Goal: Task Accomplishment & Management: Manage account settings

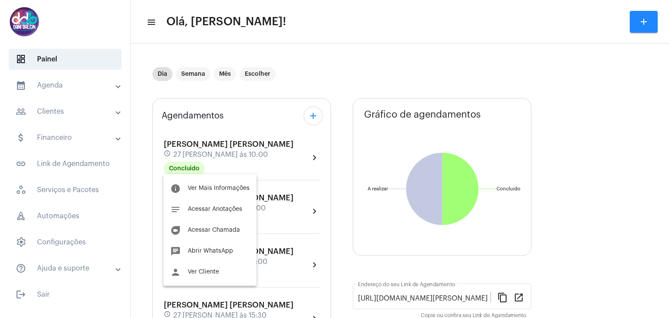
scroll to position [160, 0]
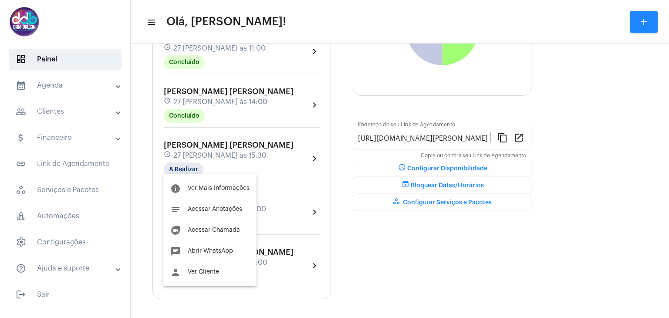
click at [248, 148] on div at bounding box center [334, 159] width 669 height 318
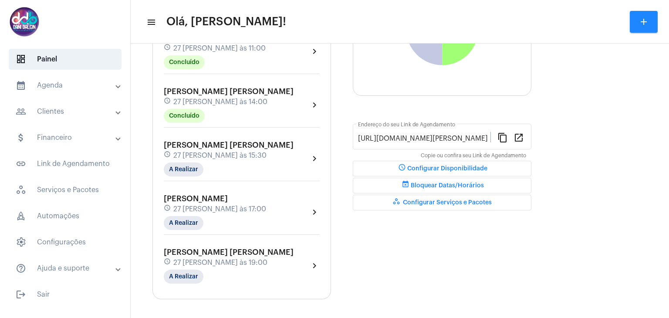
click at [248, 148] on div "Nathalia Fernandes Braga schedule 27 de agosto às 15:30 A Realizar" at bounding box center [229, 159] width 130 height 36
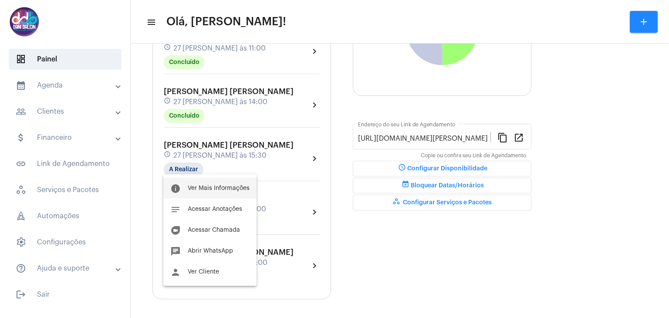
click at [233, 185] on span "Ver Mais Informações" at bounding box center [219, 188] width 62 height 6
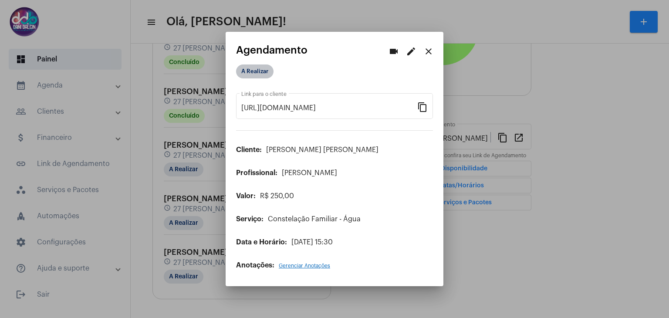
click at [247, 73] on mat-chip "A Realizar" at bounding box center [254, 71] width 37 height 14
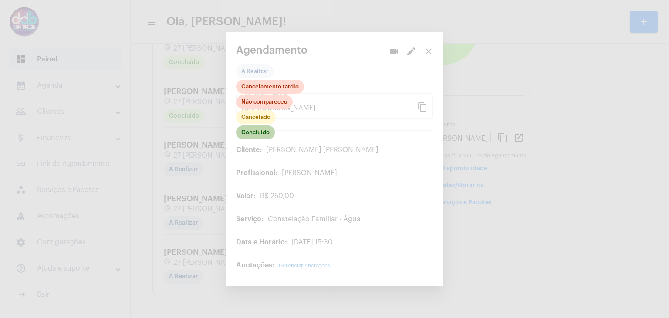
click at [252, 136] on mat-chip "Concluído" at bounding box center [255, 132] width 39 height 14
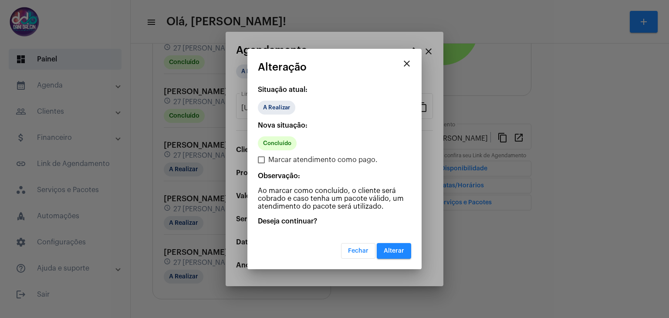
click at [383, 251] on button "Alterar" at bounding box center [394, 251] width 34 height 16
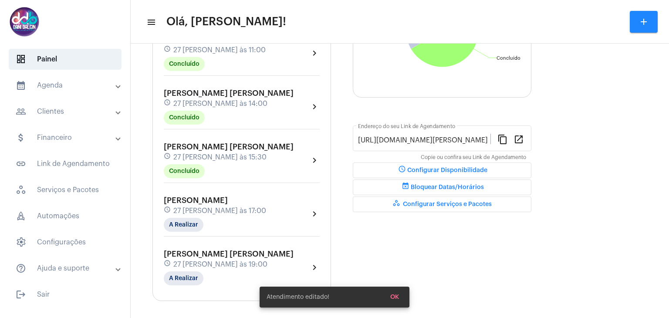
scroll to position [160, 0]
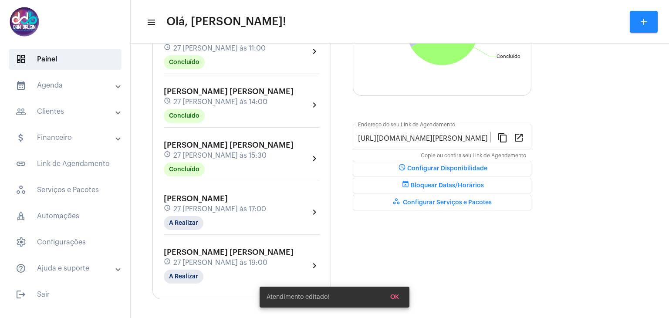
click at [201, 205] on span "27 de agosto às 17:00" at bounding box center [219, 209] width 93 height 8
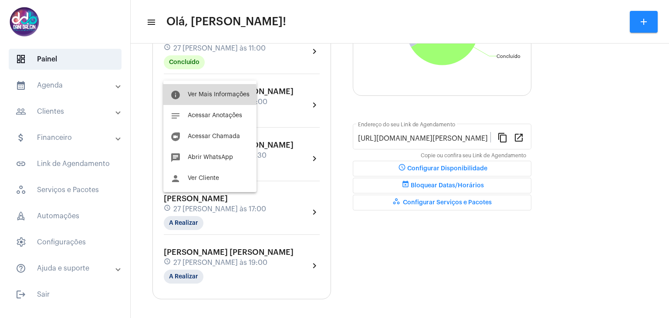
click at [193, 95] on span "Ver Mais Informações" at bounding box center [219, 94] width 62 height 6
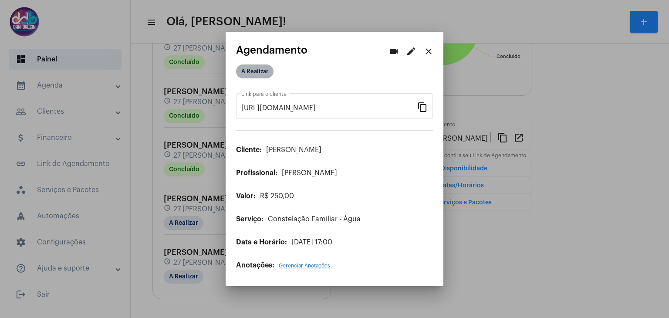
click at [250, 72] on mat-chip "A Realizar" at bounding box center [254, 71] width 37 height 14
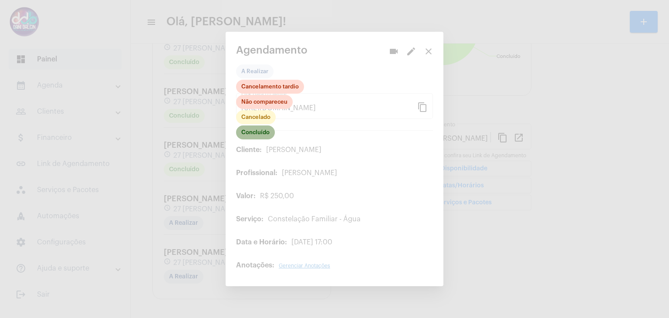
click at [253, 137] on mat-chip "Concluído" at bounding box center [255, 132] width 39 height 14
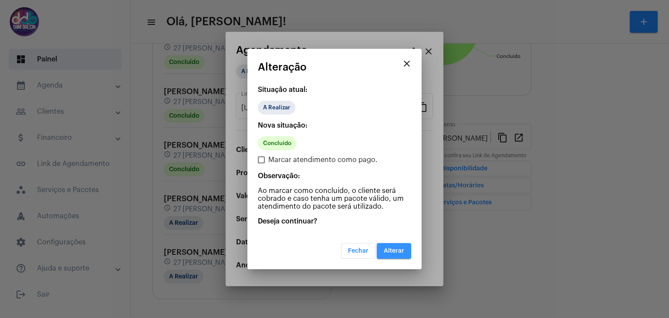
click at [387, 248] on span "Alterar" at bounding box center [394, 251] width 20 height 6
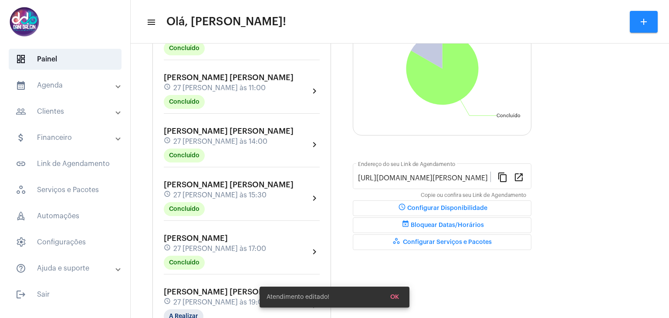
scroll to position [160, 0]
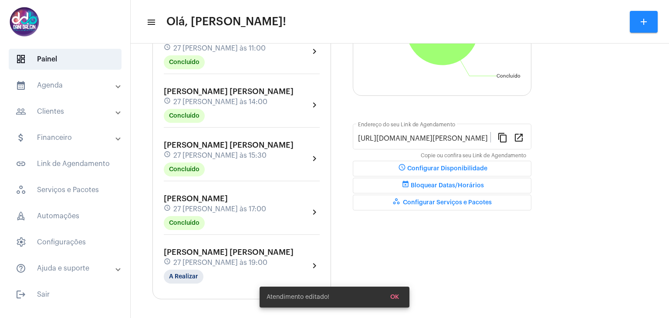
click at [214, 250] on span "Aline Aparecida Honório Antunes" at bounding box center [229, 252] width 130 height 8
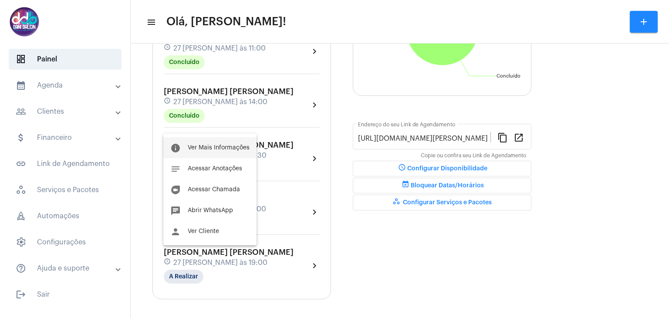
click at [197, 151] on button "info Ver Mais Informações" at bounding box center [209, 147] width 93 height 21
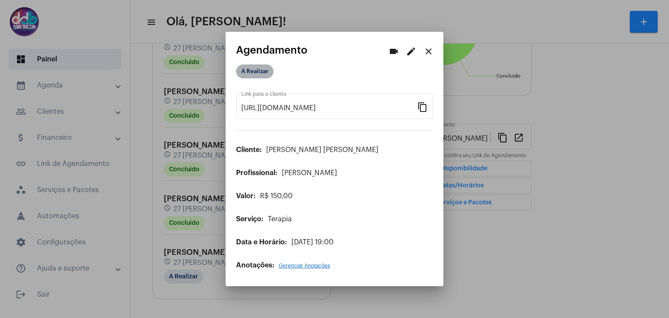
click at [247, 74] on mat-chip "A Realizar" at bounding box center [254, 71] width 37 height 14
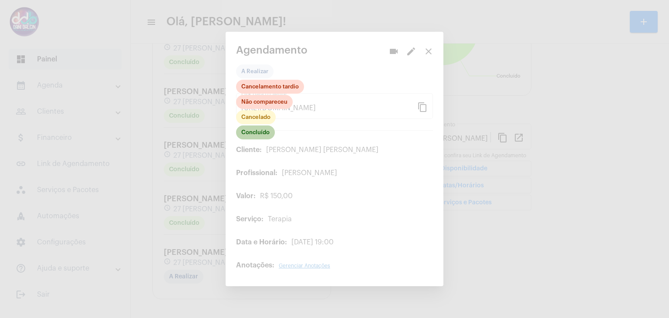
click at [265, 134] on mat-chip "Concluído" at bounding box center [255, 132] width 39 height 14
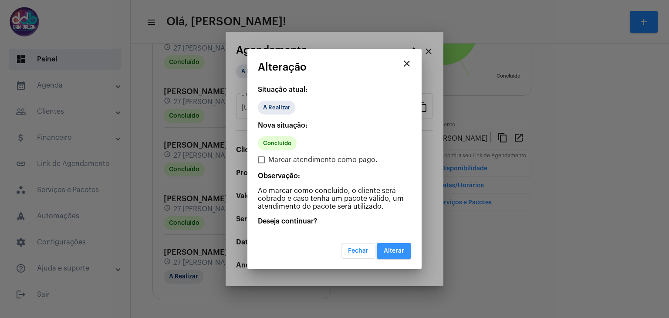
click at [389, 246] on button "Alterar" at bounding box center [394, 251] width 34 height 16
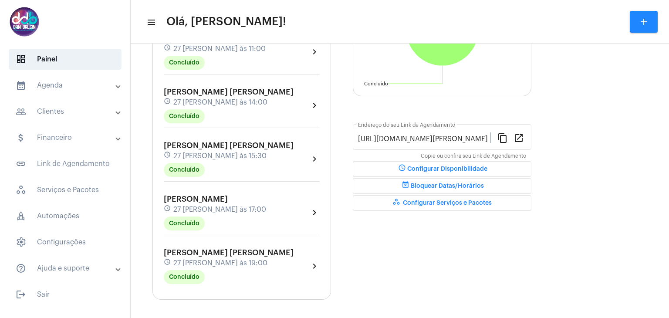
scroll to position [160, 0]
click at [81, 113] on mat-panel-title "people_outline Clientes" at bounding box center [66, 111] width 101 height 10
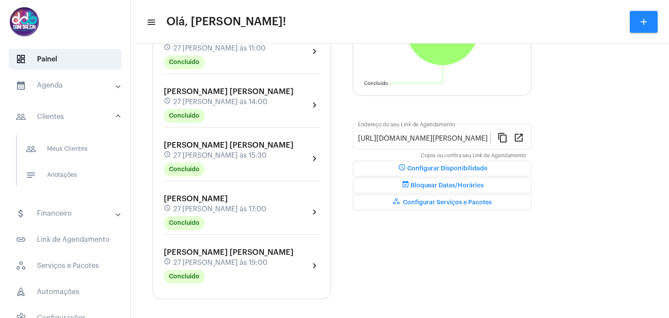
click at [64, 215] on mat-panel-title "attach_money Financeiro" at bounding box center [66, 213] width 101 height 10
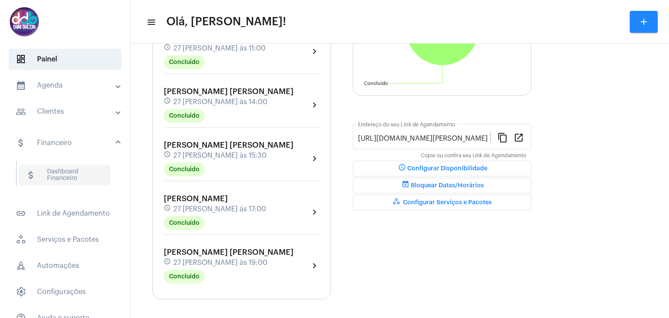
click at [66, 180] on span "attach_money Dashboard Financeiro" at bounding box center [65, 175] width 92 height 21
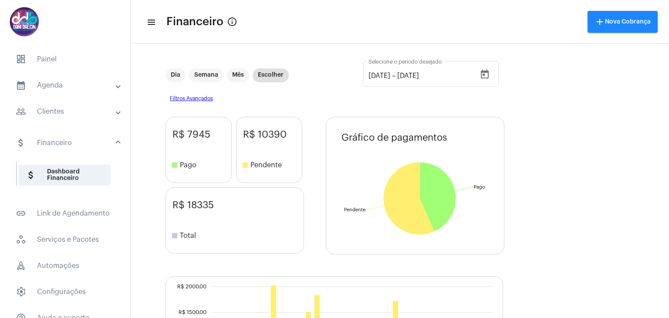
click at [86, 86] on mat-panel-title "calendar_month_outlined Agenda" at bounding box center [66, 85] width 101 height 10
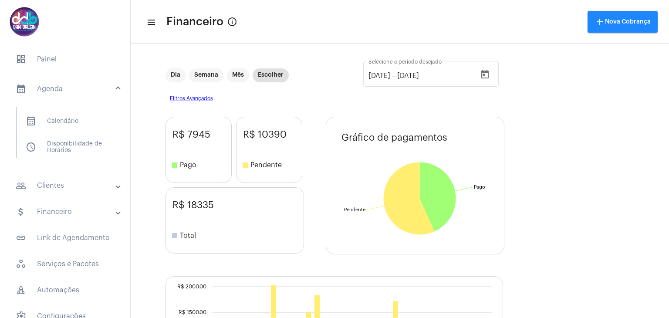
click at [77, 187] on mat-panel-title "people_outline Clientes" at bounding box center [66, 185] width 101 height 10
click at [77, 148] on span "people_outline Meus Clientes" at bounding box center [65, 149] width 92 height 21
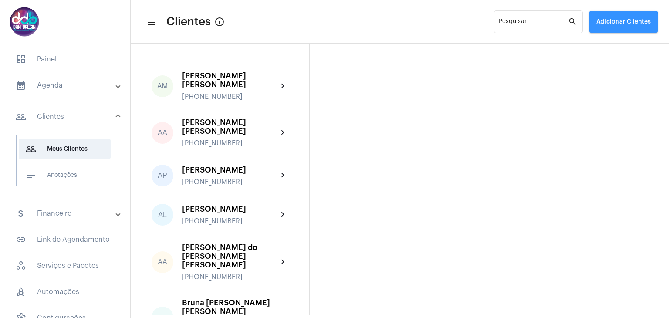
click at [599, 27] on button "Adicionar Clientes" at bounding box center [623, 22] width 68 height 22
click at [609, 44] on span "add Novo Cliente" at bounding box center [622, 46] width 51 height 16
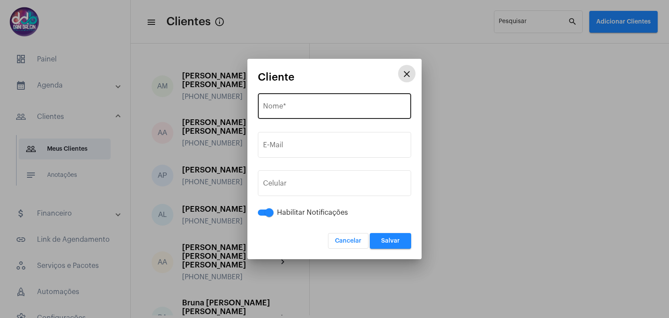
click at [324, 104] on input "Nome *" at bounding box center [334, 108] width 143 height 8
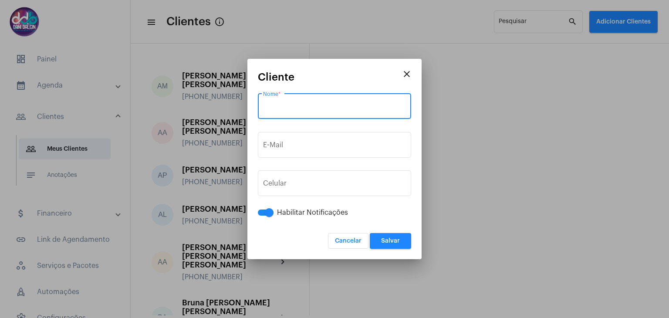
paste input "Cintia Camila Vicentino"
type input "Cintia Camila Vicentino"
click at [297, 154] on div "E-Mail" at bounding box center [334, 143] width 143 height 27
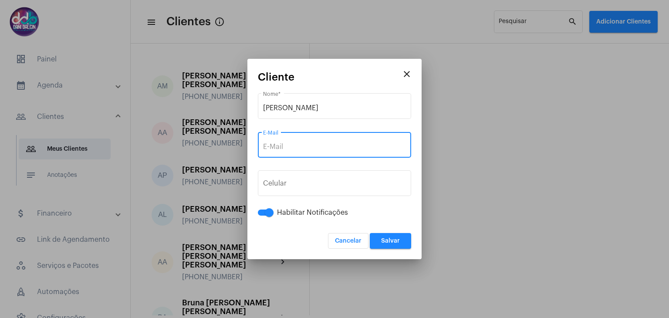
click at [298, 147] on input "E-Mail" at bounding box center [334, 147] width 143 height 8
paste input "cintia_camila2@hotmail.com"
type input "cintia_camila2@hotmail.com"
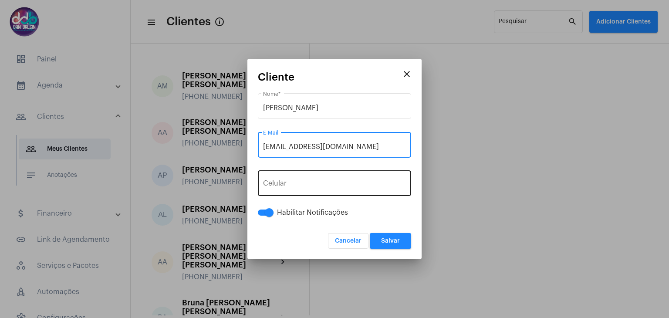
click at [326, 186] on input "tel" at bounding box center [334, 185] width 143 height 8
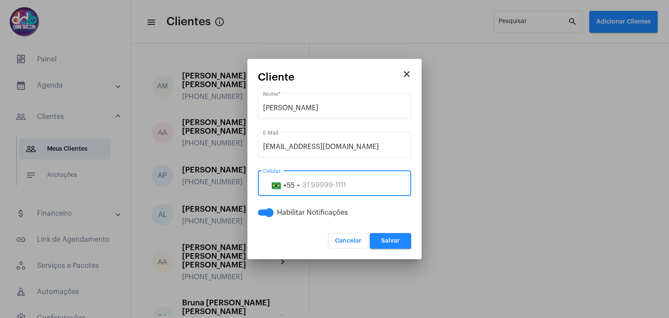
click at [326, 186] on input "tel" at bounding box center [334, 185] width 143 height 8
paste input "19993219669"
type input "19993219669"
click at [397, 244] on button "Salvar" at bounding box center [390, 241] width 41 height 16
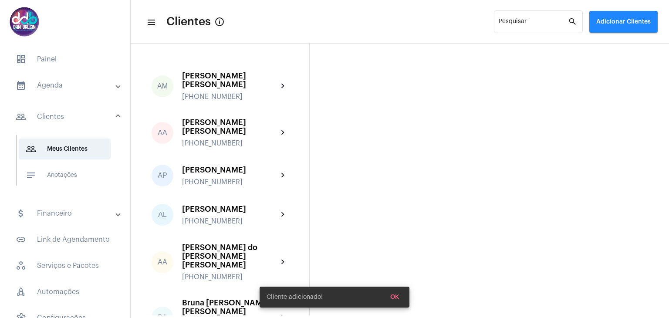
click at [63, 88] on mat-panel-title "calendar_month_outlined Agenda" at bounding box center [66, 85] width 101 height 10
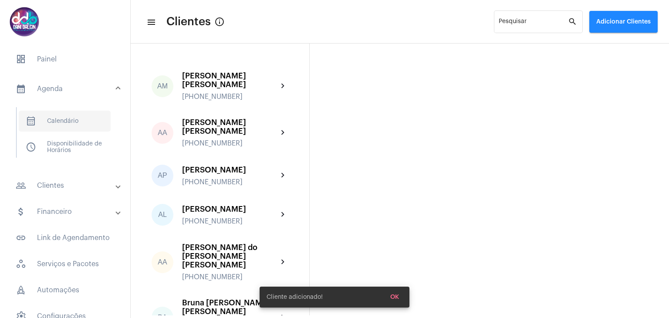
click at [71, 121] on span "calendar_month_outlined Calendário" at bounding box center [65, 121] width 92 height 21
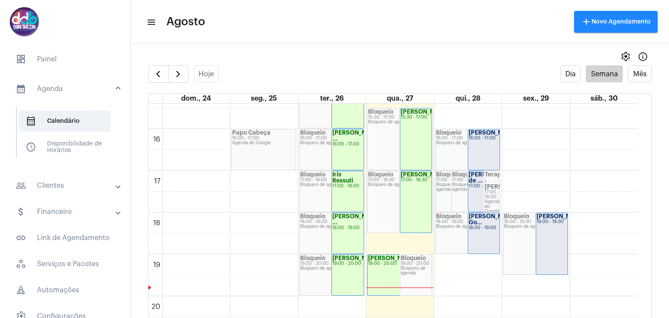
scroll to position [731, 0]
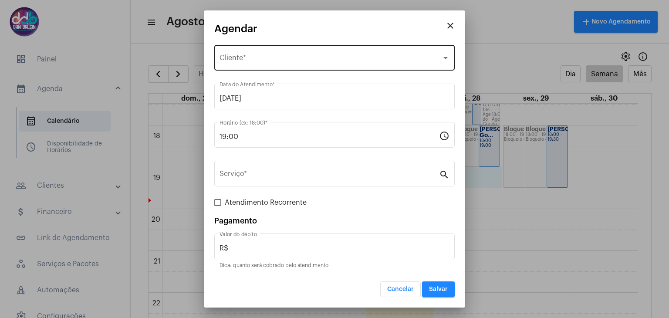
click at [249, 54] on div "Selecione o Cliente Cliente *" at bounding box center [335, 56] width 230 height 27
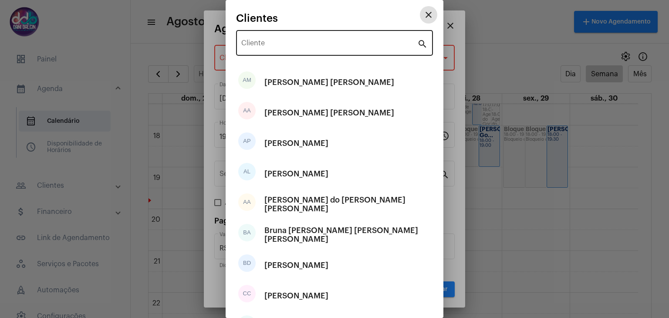
click at [266, 44] on input "Cliente" at bounding box center [329, 45] width 176 height 8
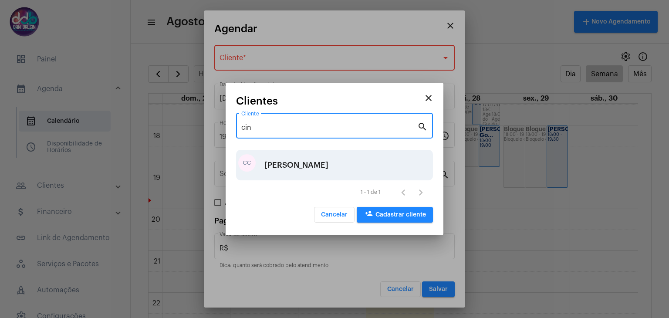
type input "cin"
click at [313, 164] on div "Cintia Camila Vicentino" at bounding box center [296, 165] width 64 height 26
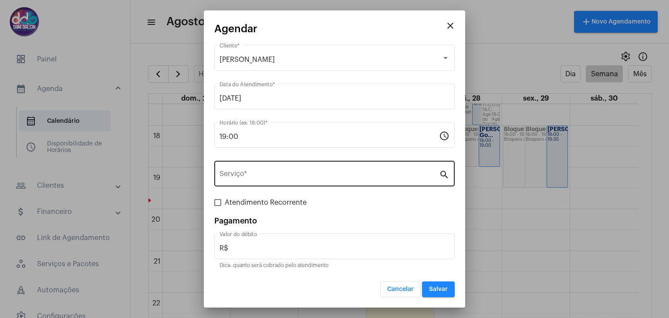
click at [302, 169] on div "Serviço *" at bounding box center [330, 172] width 220 height 27
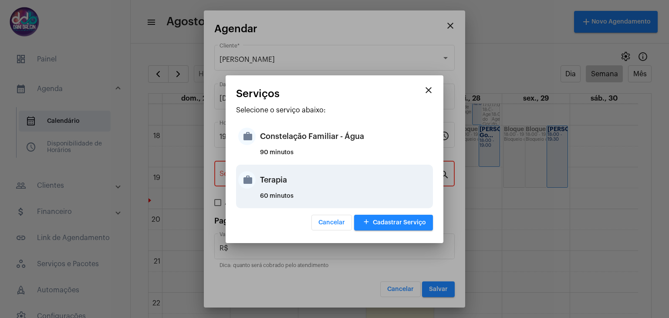
click at [296, 180] on div "Terapia" at bounding box center [345, 180] width 171 height 26
type input "Terapia"
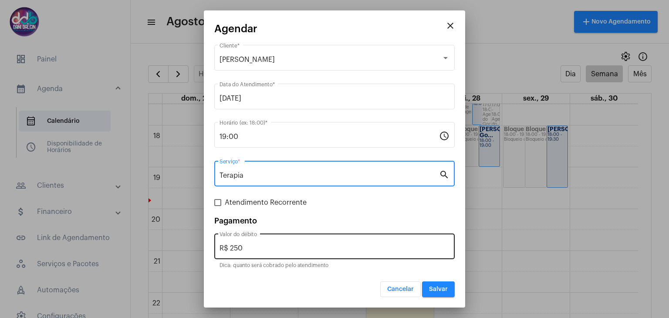
click at [264, 245] on input "R$ 250" at bounding box center [335, 248] width 230 height 8
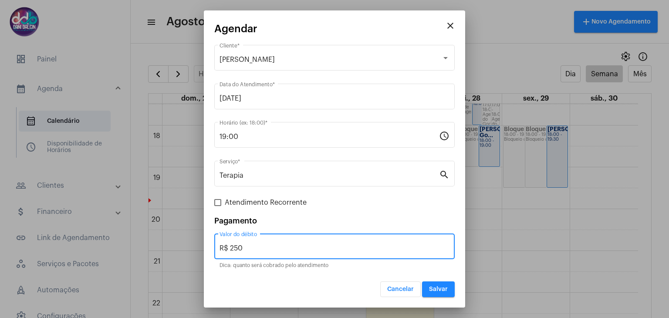
click at [264, 245] on input "R$ 250" at bounding box center [335, 248] width 230 height 8
type input "R$ 150"
click at [429, 290] on button "Salvar" at bounding box center [438, 289] width 33 height 16
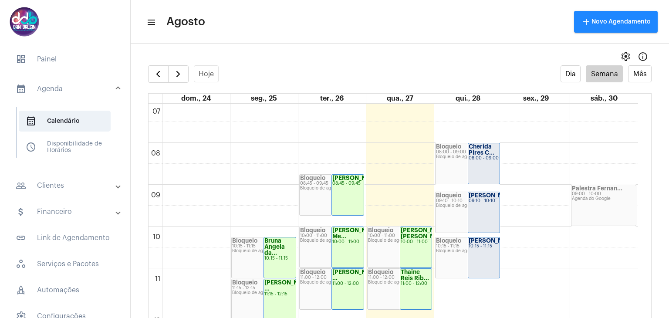
scroll to position [339, 0]
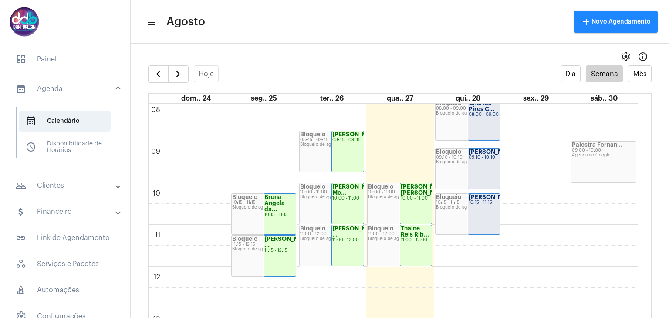
click at [486, 205] on div "10:15 - 11:15" at bounding box center [484, 202] width 31 height 5
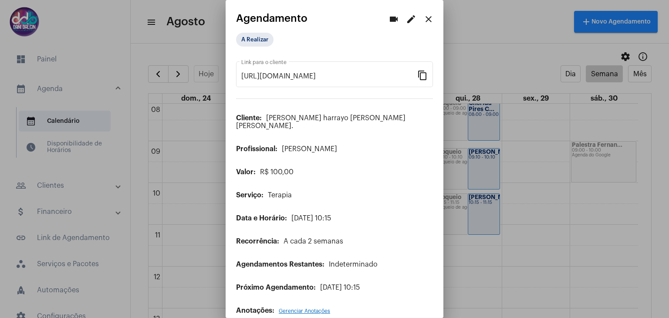
click at [406, 23] on mat-icon "edit" at bounding box center [411, 19] width 10 height 10
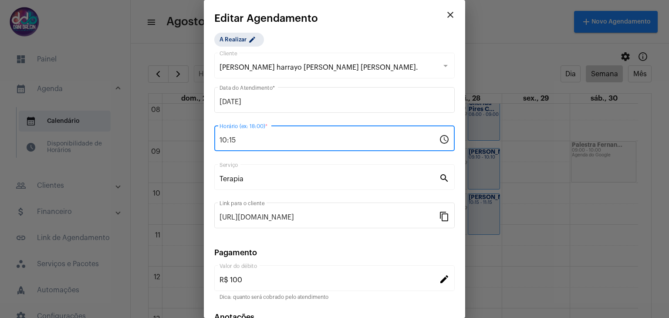
click at [284, 139] on input "10:15" at bounding box center [330, 140] width 220 height 8
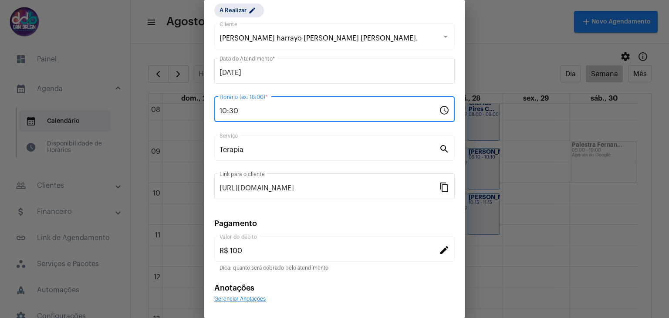
scroll to position [56, 0]
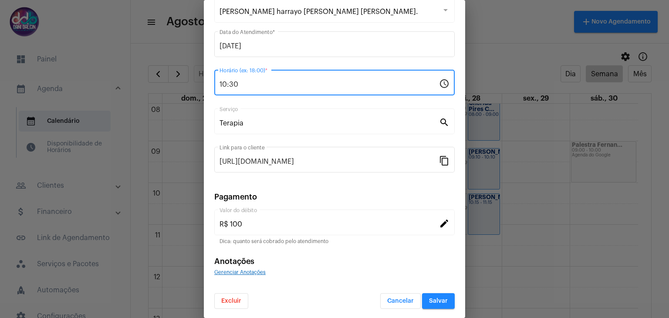
type input "10:30"
click at [440, 293] on button "Salvar" at bounding box center [438, 301] width 33 height 16
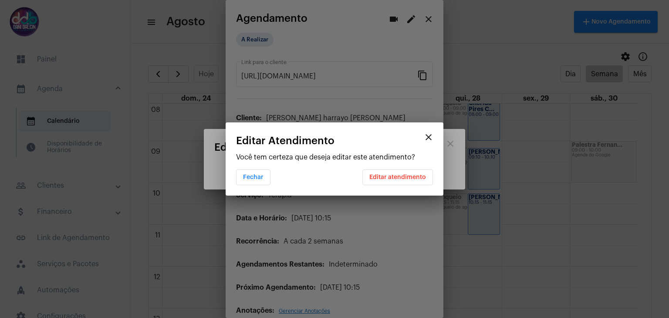
scroll to position [0, 0]
click at [381, 178] on span "Editar atendimento" at bounding box center [397, 177] width 57 height 6
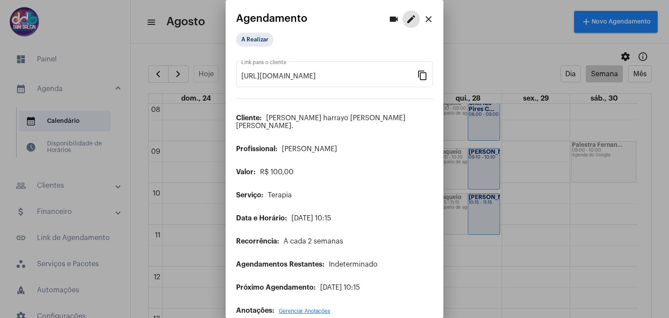
click at [423, 20] on mat-icon "close" at bounding box center [428, 19] width 10 height 10
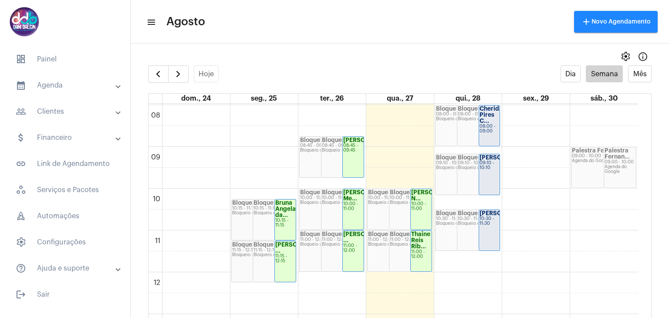
scroll to position [348, 0]
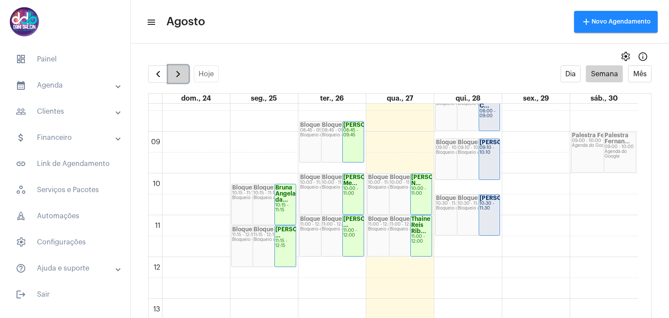
click at [179, 77] on span "button" at bounding box center [178, 74] width 10 height 10
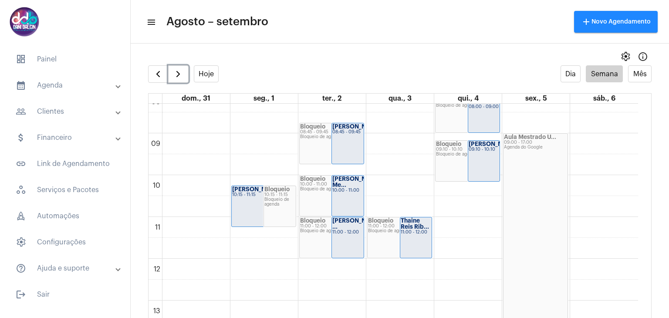
scroll to position [295, 0]
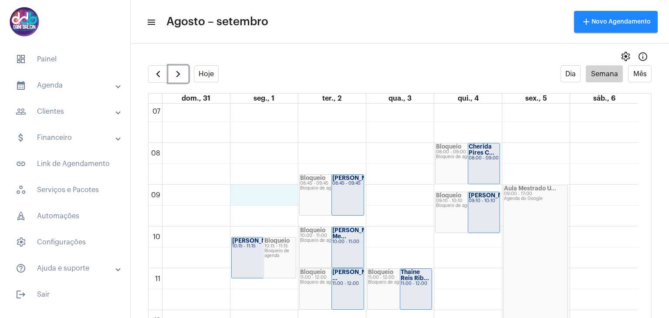
click at [240, 191] on div "00 01 02 03 04 05 06 07 08 09 10 11 12 13 14 15 16 17 18 19 20 21 22 23 Aline P…" at bounding box center [394, 310] width 490 height 1004
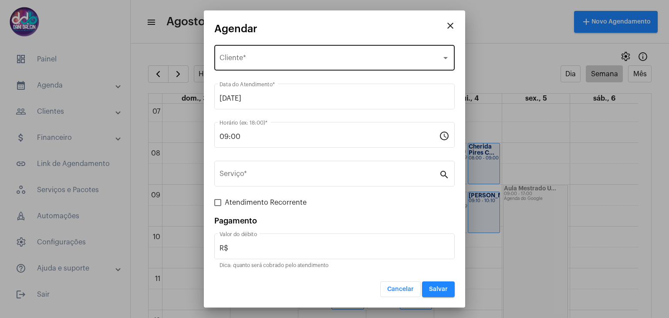
click at [238, 58] on span "Selecione o Cliente" at bounding box center [331, 60] width 222 height 8
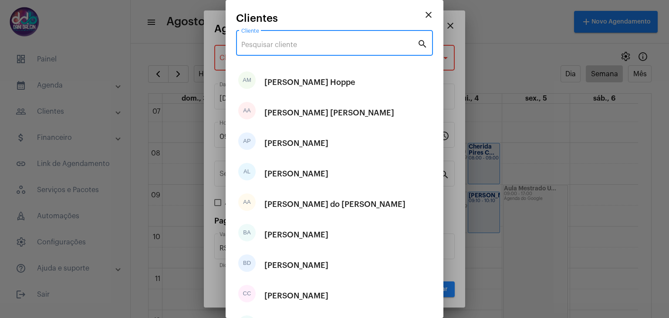
click at [264, 44] on input "Cliente" at bounding box center [329, 45] width 176 height 8
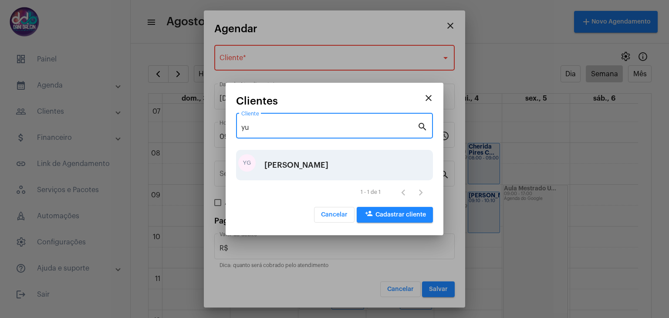
type input "yu"
click at [292, 164] on div "Yuri Gabriel Ferreira da Silva" at bounding box center [296, 165] width 64 height 26
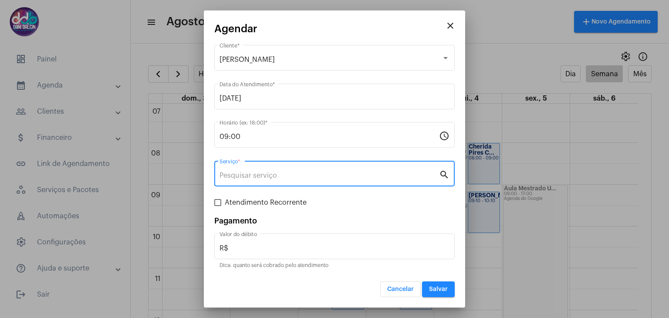
click at [247, 172] on input "Serviço *" at bounding box center [330, 176] width 220 height 8
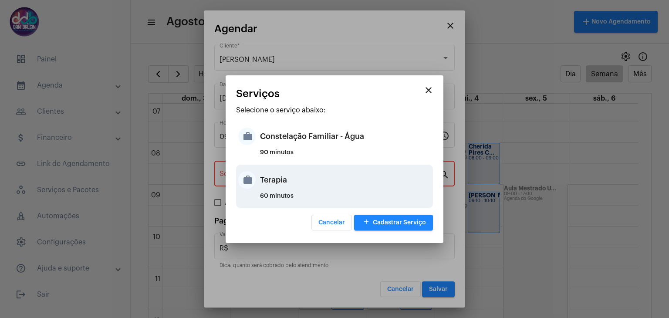
click at [267, 181] on div "Terapia" at bounding box center [345, 180] width 171 height 26
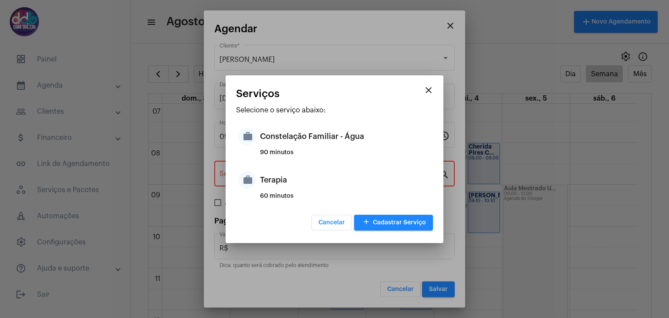
type input "Terapia"
type input "R$ 250"
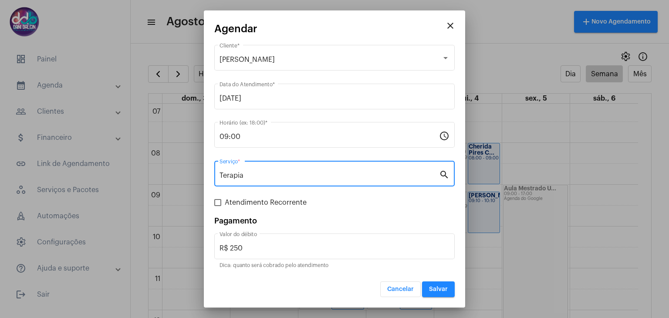
click at [251, 204] on span "Atendimento Recorrente" at bounding box center [266, 202] width 82 height 10
click at [218, 206] on input "Atendimento Recorrente" at bounding box center [217, 206] width 0 height 0
checkbox input "true"
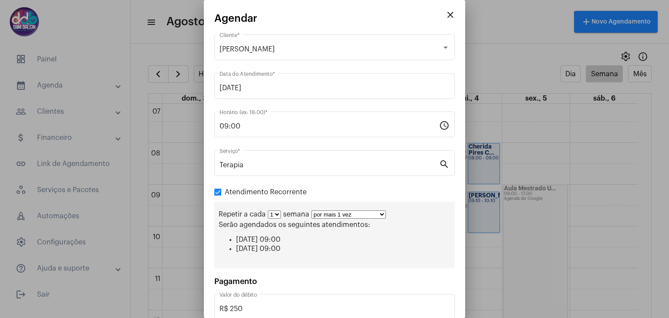
click at [376, 213] on select "por mais 1 vez por mais 2 vezes por mais 3 vezes por mais 4 vezes por mais 5 ve…" at bounding box center [348, 214] width 74 height 8
click at [277, 215] on select "1 2 3 4 5 6 7 8" at bounding box center [274, 214] width 13 height 8
select select "1: 2"
click at [268, 210] on select "1 2 3 4 5 6 7 8" at bounding box center [274, 214] width 13 height 8
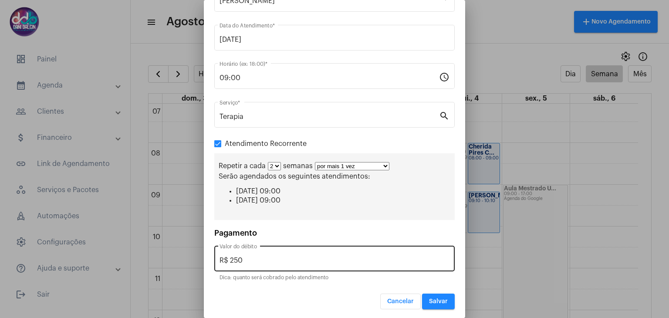
scroll to position [49, 0]
click at [265, 257] on input "R$ 250" at bounding box center [335, 260] width 230 height 8
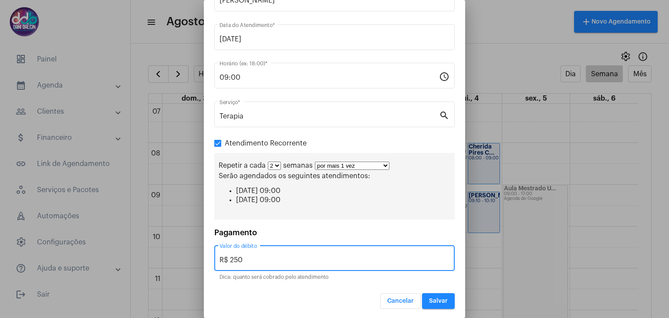
click at [265, 257] on input "R$ 250" at bounding box center [335, 260] width 230 height 8
type input "R$ 150"
click at [430, 298] on span "Salvar" at bounding box center [438, 301] width 19 height 6
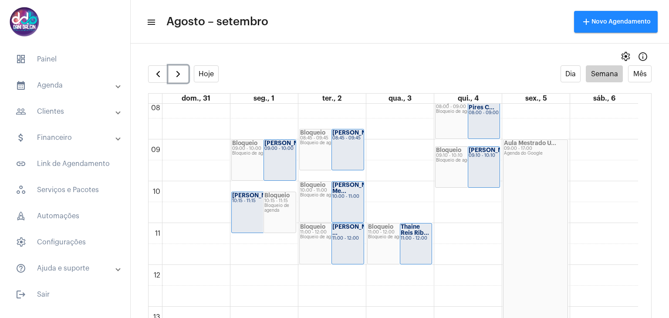
scroll to position [295, 0]
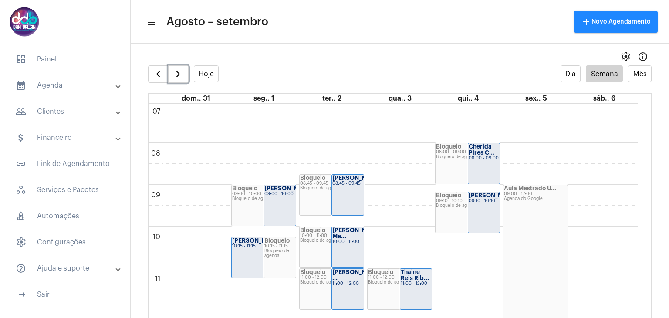
click at [409, 227] on div "00 01 02 03 04 05 06 07 08 09 10 11 12 13 14 15 16 17 18 19 20 21 22 23 Bloquei…" at bounding box center [394, 310] width 490 height 1004
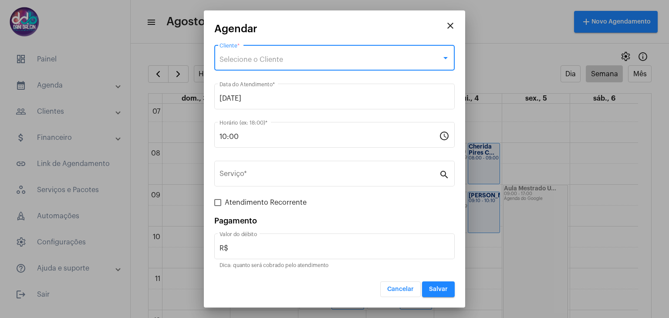
click at [260, 58] on span "Selecione o Cliente" at bounding box center [252, 59] width 64 height 7
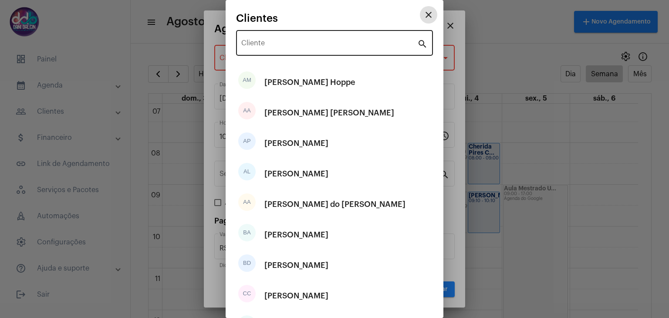
click at [288, 43] on input "Cliente" at bounding box center [329, 45] width 176 height 8
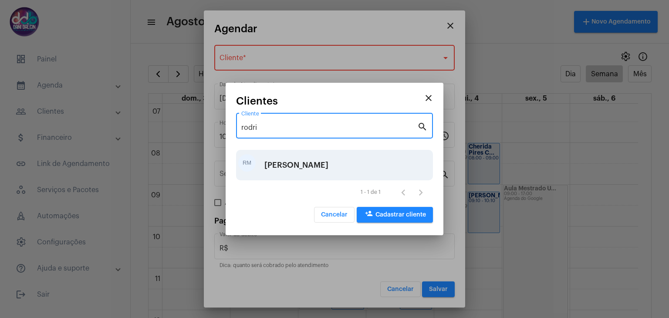
type input "rodri"
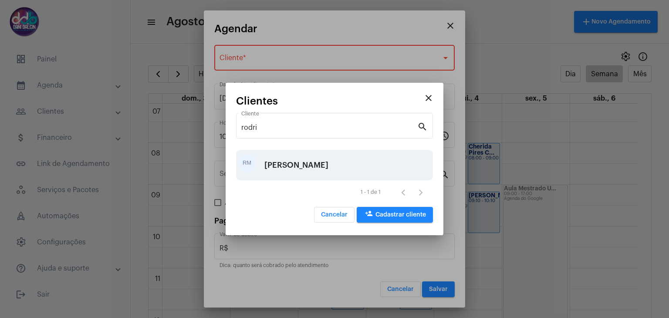
click at [301, 159] on div "Rodrigo Milan Nassif" at bounding box center [296, 165] width 64 height 26
type input "R$ 100"
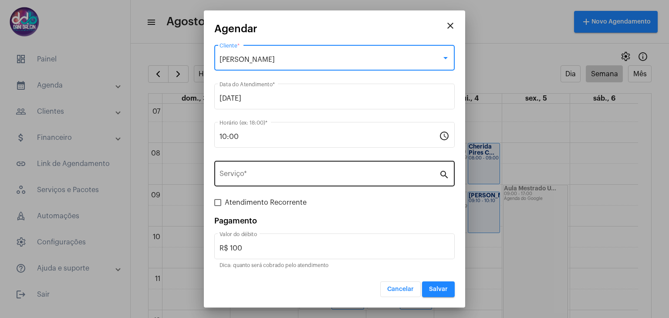
click at [251, 166] on div "Serviço *" at bounding box center [330, 172] width 220 height 27
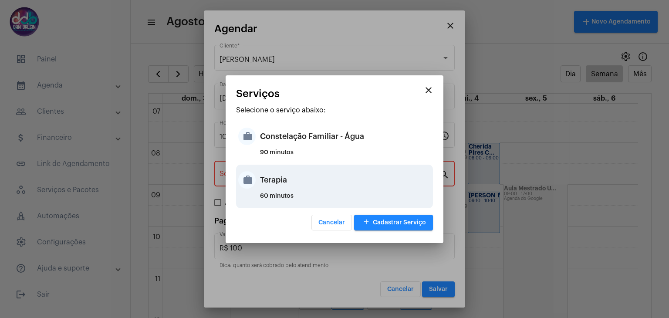
click at [268, 177] on div "Terapia" at bounding box center [345, 180] width 171 height 26
type input "Terapia"
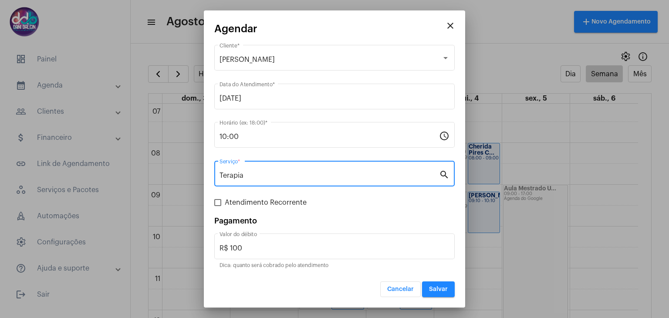
click at [240, 204] on span "Atendimento Recorrente" at bounding box center [266, 202] width 82 height 10
click at [218, 206] on input "Atendimento Recorrente" at bounding box center [217, 206] width 0 height 0
checkbox input "true"
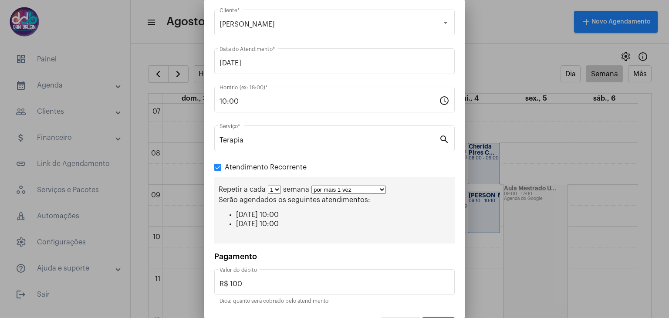
scroll to position [49, 0]
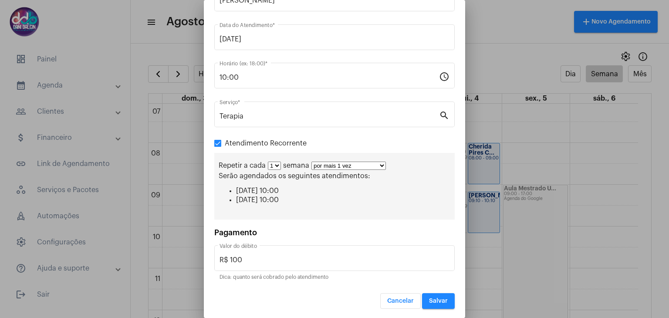
click at [382, 166] on select "por mais 1 vez por mais 2 vezes por mais 3 vezes por mais 4 vezes por mais 5 ve…" at bounding box center [348, 166] width 74 height 8
select select "10: 0"
click at [311, 162] on select "por mais 1 vez por mais 2 vezes por mais 3 vezes por mais 4 vezes por mais 5 ve…" at bounding box center [348, 166] width 74 height 8
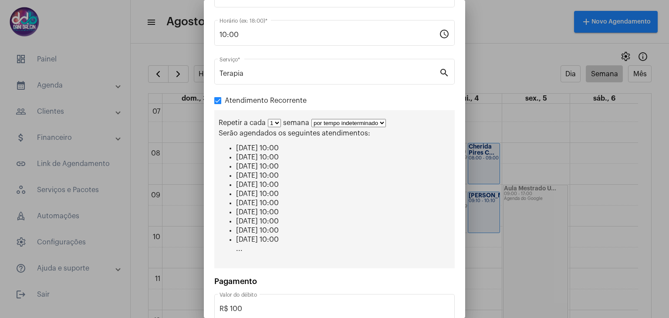
scroll to position [139, 0]
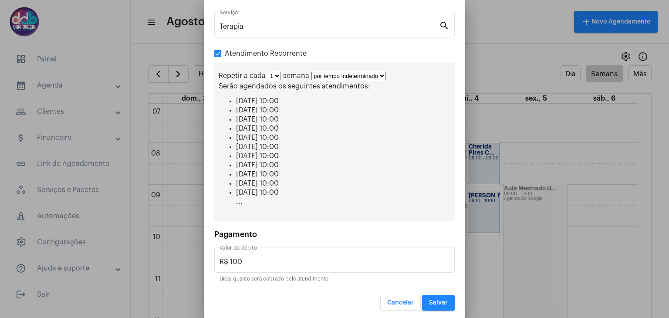
click at [434, 303] on button "Salvar" at bounding box center [438, 303] width 33 height 16
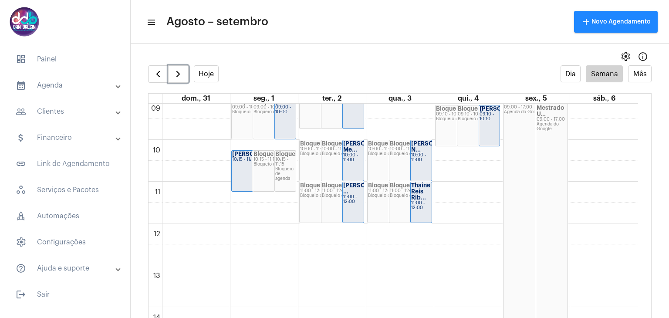
scroll to position [382, 0]
click at [176, 72] on span "button" at bounding box center [178, 74] width 10 height 10
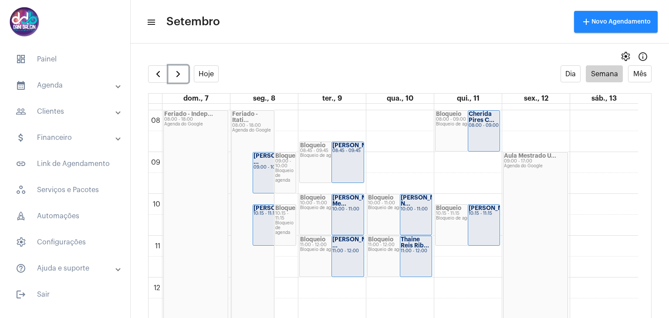
scroll to position [338, 0]
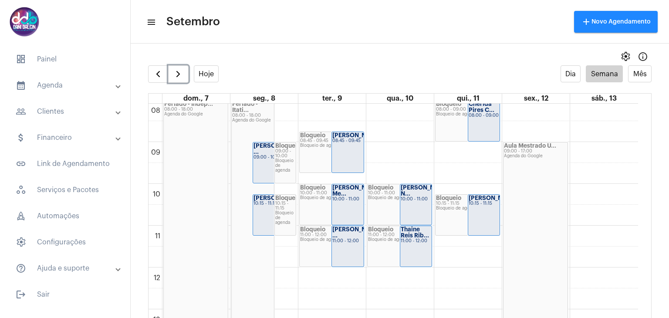
click at [261, 248] on div "Feriado - Itati... 08:00 - 18:00 Agenda do Google" at bounding box center [253, 309] width 43 height 417
click at [260, 240] on div "Feriado - Itati... 08:00 - 18:00 Agenda do Google" at bounding box center [253, 309] width 43 height 417
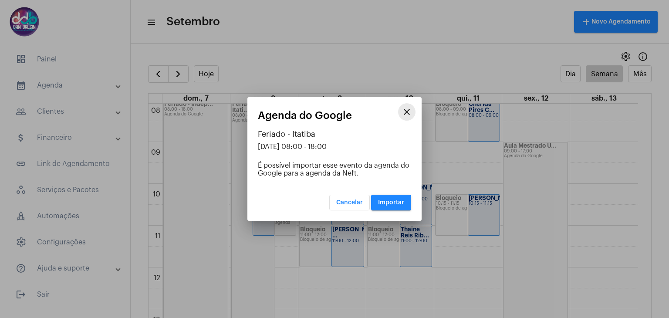
click at [408, 112] on mat-icon "close" at bounding box center [407, 112] width 10 height 10
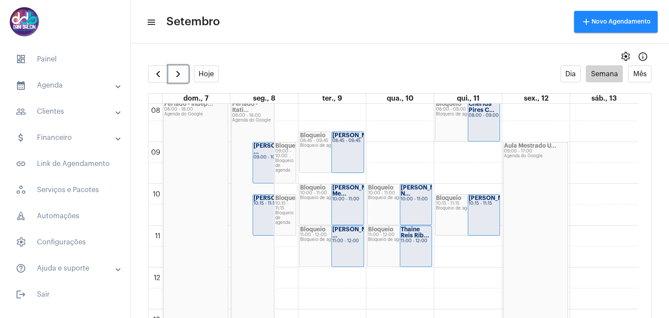
click at [260, 244] on div "Feriado - Itati... 08:00 - 18:00 Agenda do Google" at bounding box center [253, 309] width 43 height 417
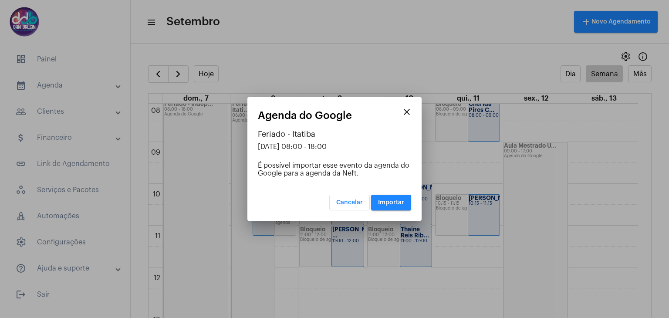
click at [406, 117] on mat-icon "close" at bounding box center [407, 112] width 10 height 10
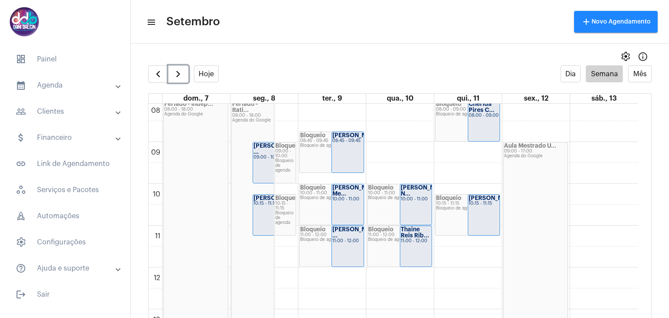
click at [244, 257] on div "Feriado - Itati... 08:00 - 18:00 Agenda do Google" at bounding box center [253, 309] width 43 height 417
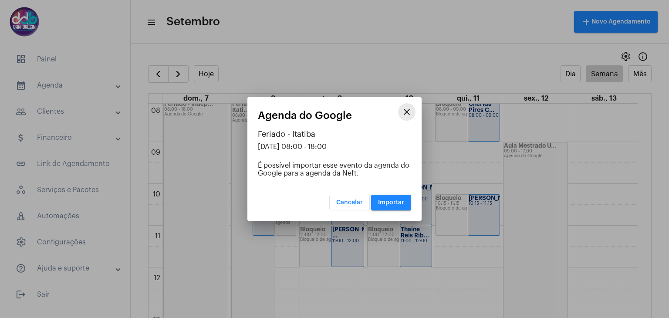
click at [406, 113] on mat-icon "close" at bounding box center [407, 112] width 10 height 10
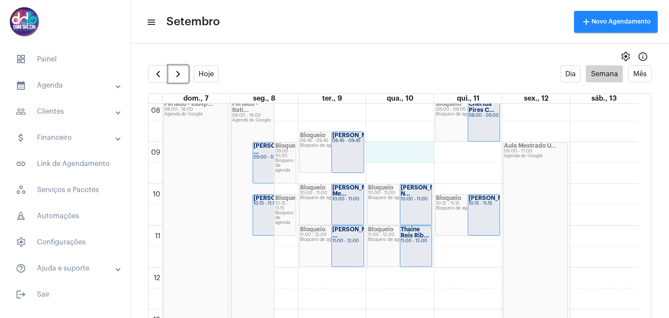
click at [409, 144] on div "00 01 02 03 04 05 06 07 08 09 10 11 12 13 14 15 16 17 18 19 20 21 22 23 Feriado…" at bounding box center [394, 268] width 490 height 1004
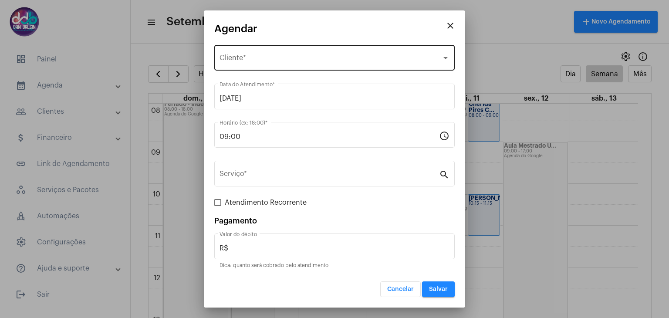
click at [268, 59] on span "Selecione o Cliente" at bounding box center [331, 60] width 222 height 8
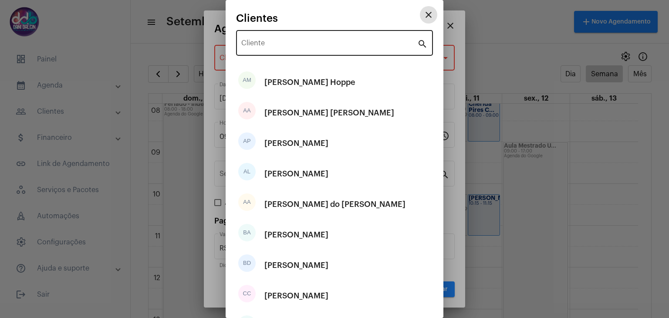
click at [269, 37] on div "Cliente" at bounding box center [329, 41] width 176 height 27
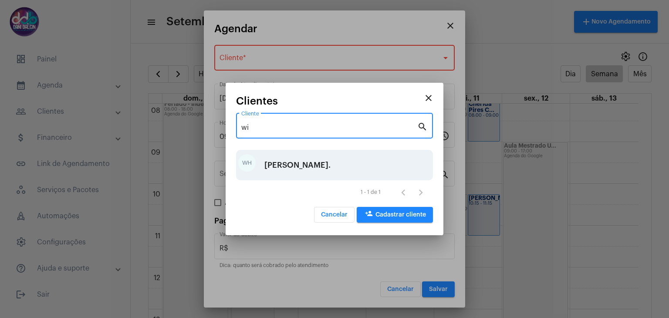
type input "wi"
click at [297, 169] on div "William harrayo Alves Soares." at bounding box center [297, 165] width 66 height 26
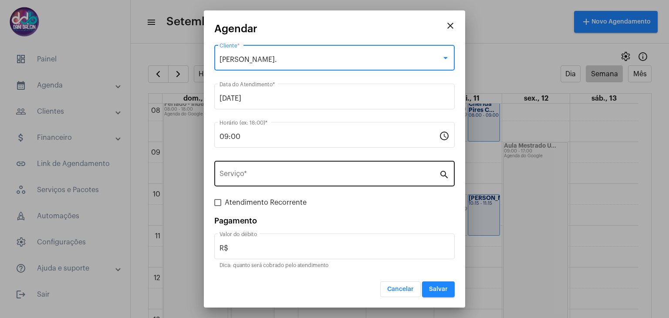
click at [240, 176] on input "Serviço *" at bounding box center [330, 176] width 220 height 8
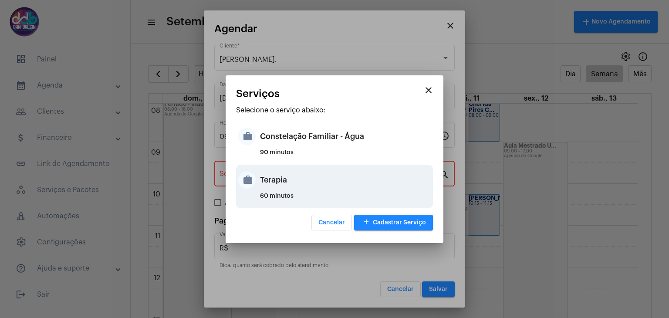
click at [264, 180] on div "Terapia" at bounding box center [345, 180] width 171 height 26
type input "Terapia"
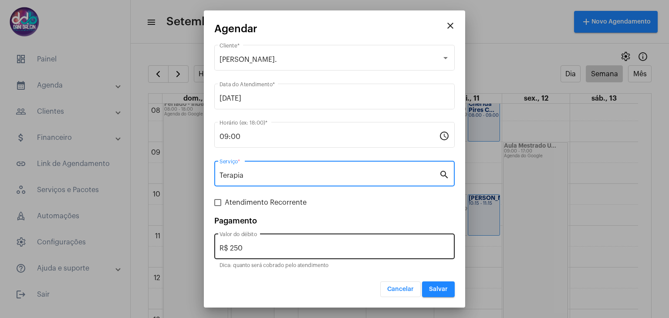
click at [256, 247] on input "R$ 250" at bounding box center [335, 248] width 230 height 8
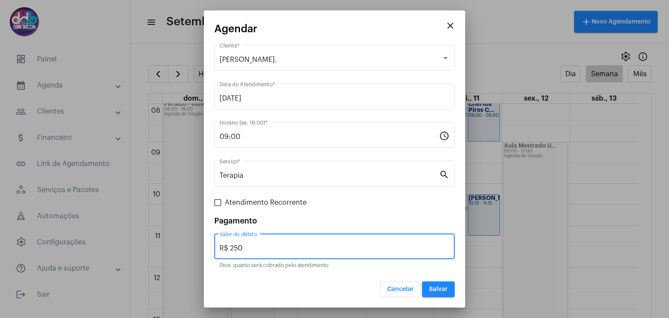
click at [256, 247] on input "R$ 250" at bounding box center [335, 248] width 230 height 8
type input "R$ 100"
click at [434, 288] on span "Salvar" at bounding box center [438, 289] width 19 height 6
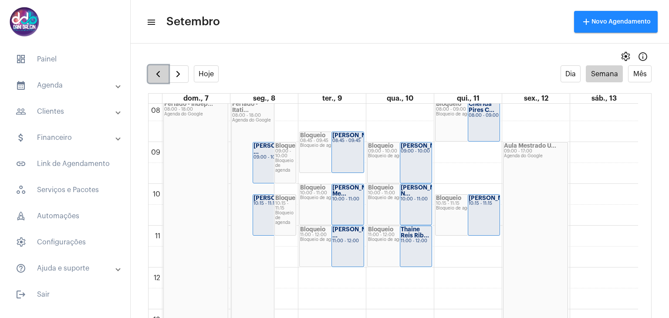
click at [156, 77] on span "button" at bounding box center [158, 74] width 10 height 10
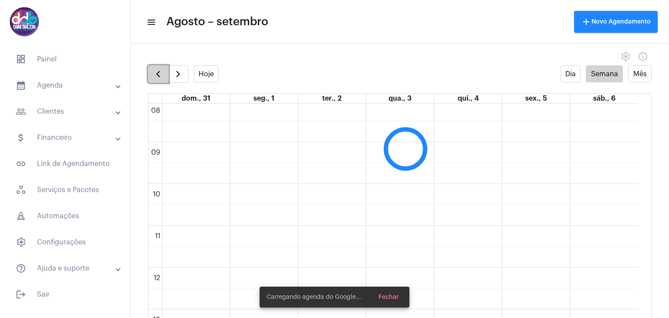
scroll to position [252, 0]
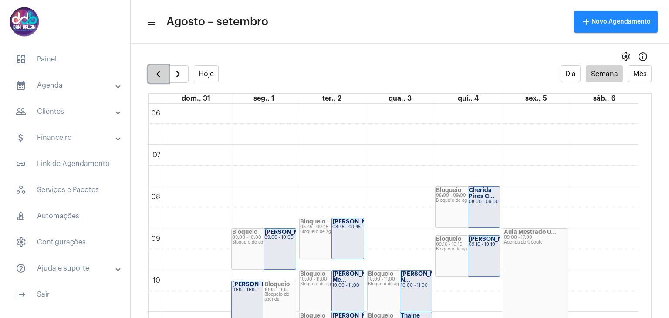
click at [156, 77] on span "button" at bounding box center [158, 74] width 10 height 10
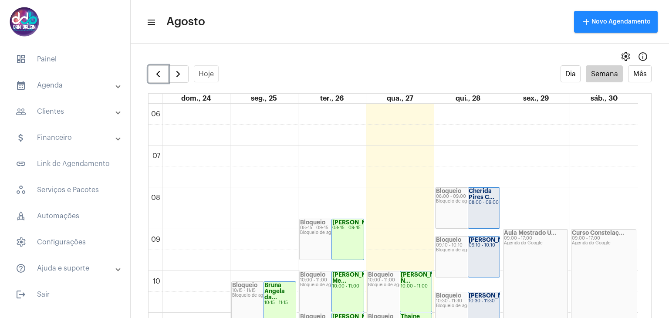
scroll to position [338, 0]
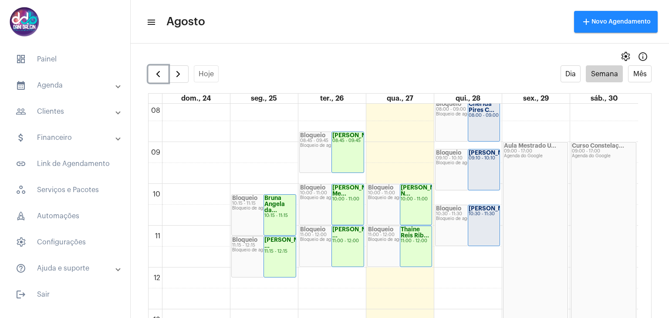
click at [484, 211] on strong "William harrayo..." at bounding box center [496, 209] width 54 height 6
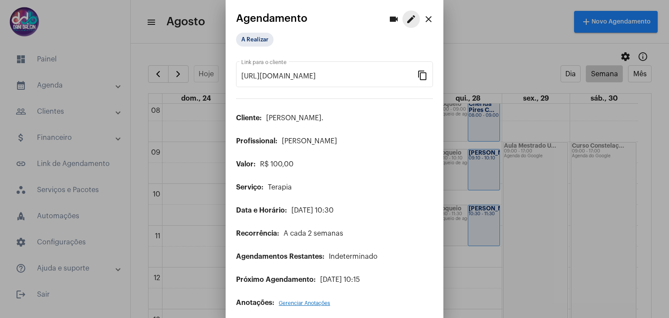
click at [406, 21] on mat-icon "edit" at bounding box center [411, 19] width 10 height 10
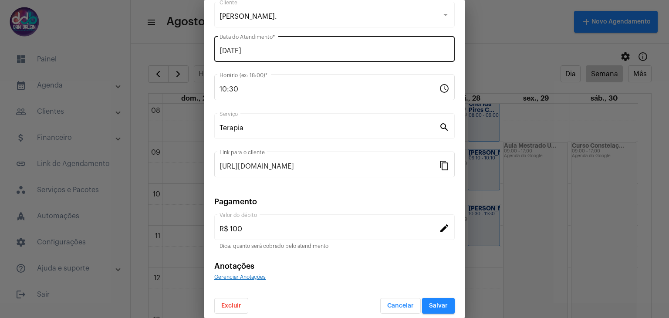
scroll to position [56, 0]
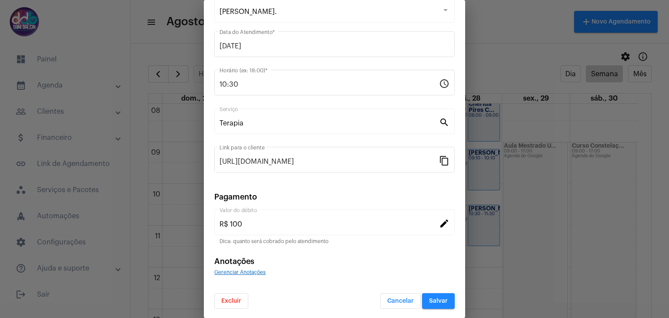
click at [243, 295] on button "Excluir" at bounding box center [231, 301] width 34 height 16
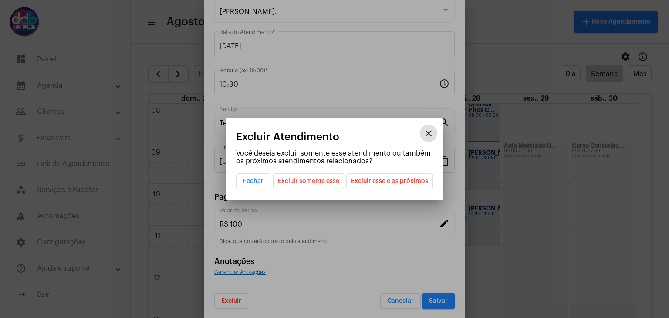
click at [327, 179] on span "Excluir somente esse" at bounding box center [308, 181] width 61 height 15
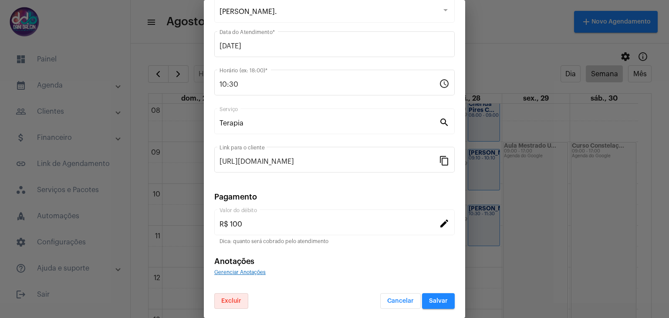
click at [438, 300] on span "Salvar" at bounding box center [438, 301] width 19 height 6
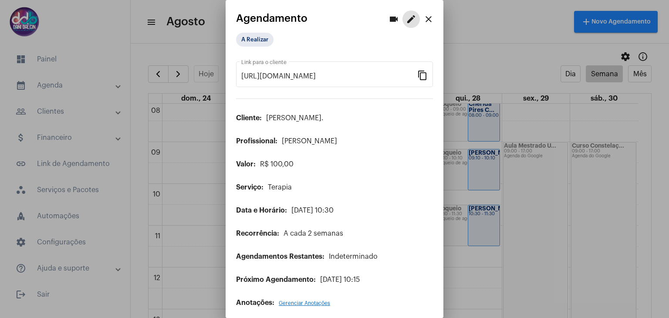
click at [423, 21] on mat-icon "close" at bounding box center [428, 19] width 10 height 10
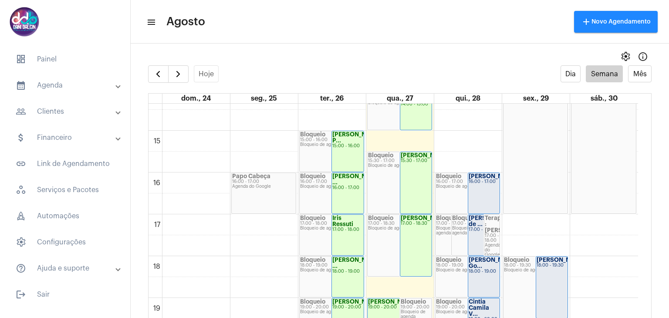
scroll to position [644, 0]
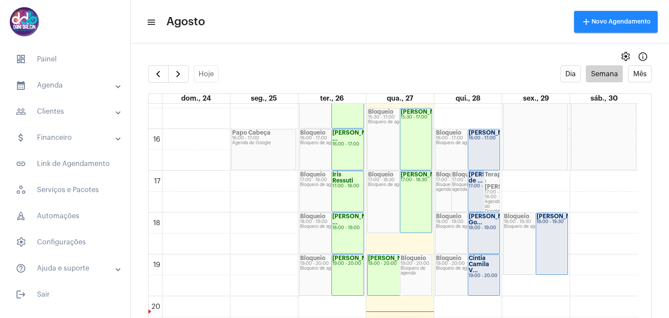
click at [474, 185] on div "17:00 - 18:00" at bounding box center [484, 186] width 31 height 5
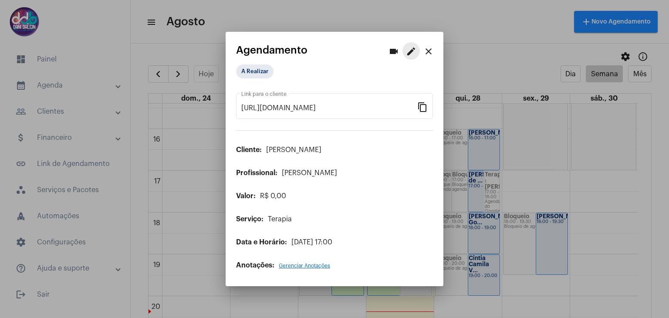
click at [409, 53] on mat-icon "edit" at bounding box center [411, 51] width 10 height 10
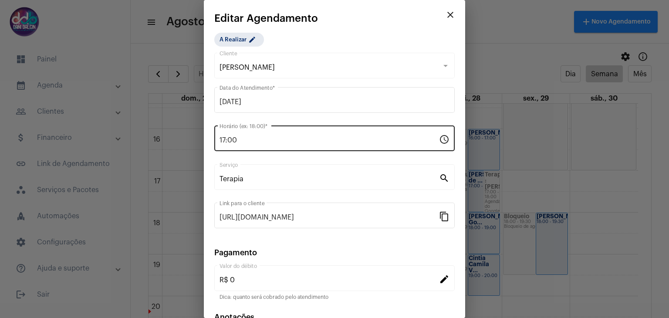
click at [267, 139] on input "17:00" at bounding box center [330, 140] width 220 height 8
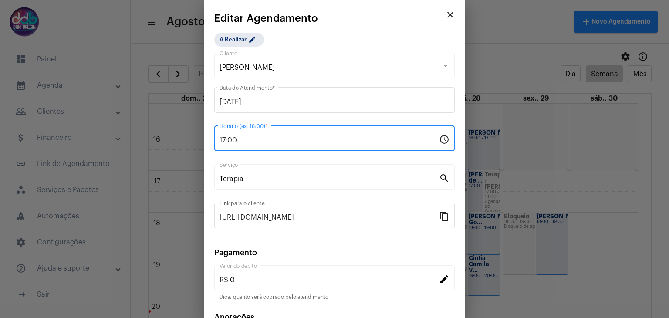
click at [267, 139] on input "17:00" at bounding box center [330, 140] width 220 height 8
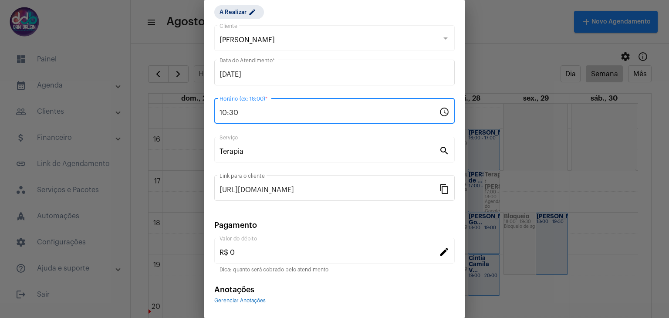
scroll to position [56, 0]
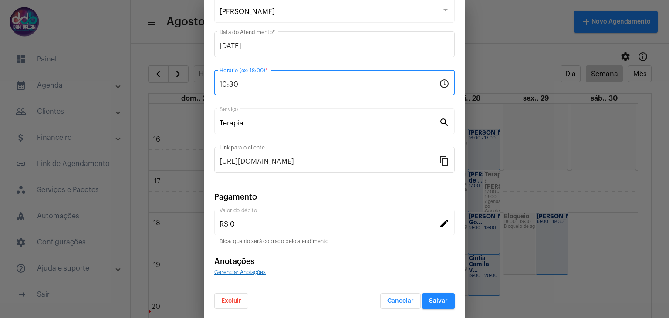
type input "10:30"
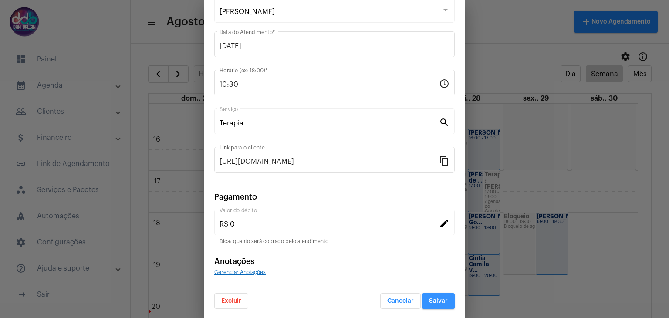
click at [425, 302] on button "Salvar" at bounding box center [438, 301] width 33 height 16
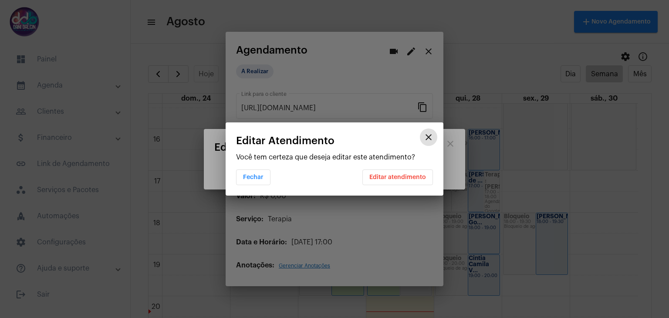
click at [386, 179] on span "Editar atendimento" at bounding box center [397, 177] width 57 height 6
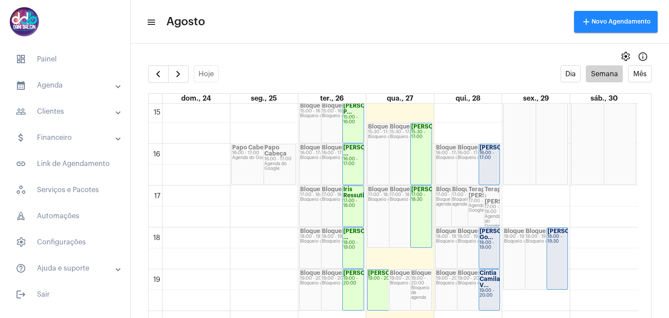
scroll to position [644, 0]
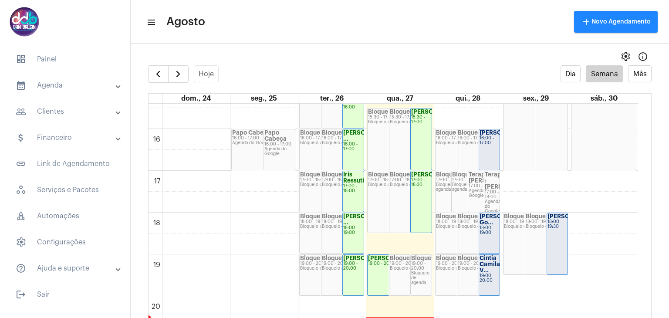
click at [488, 267] on strong "Cintia Camila V..." at bounding box center [490, 264] width 20 height 18
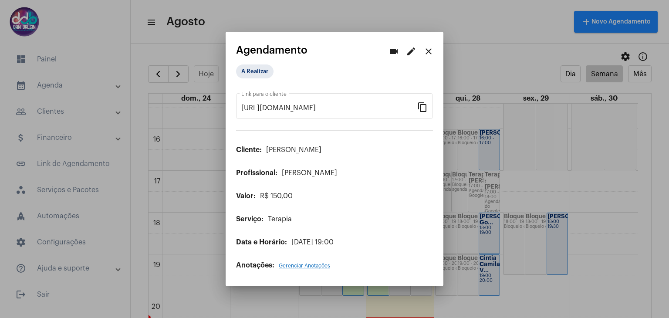
click at [413, 51] on mat-icon "edit" at bounding box center [411, 51] width 10 height 10
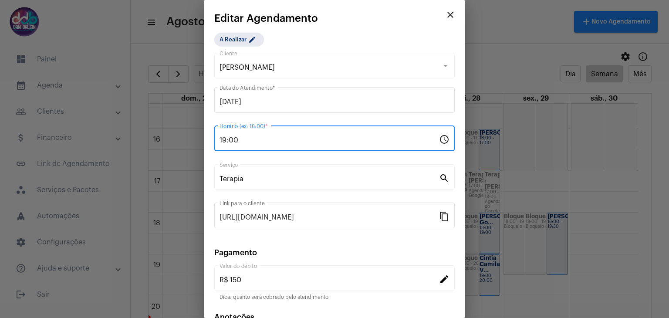
click at [254, 139] on input "19:00" at bounding box center [330, 140] width 220 height 8
click at [244, 142] on input "19:00" at bounding box center [330, 140] width 220 height 8
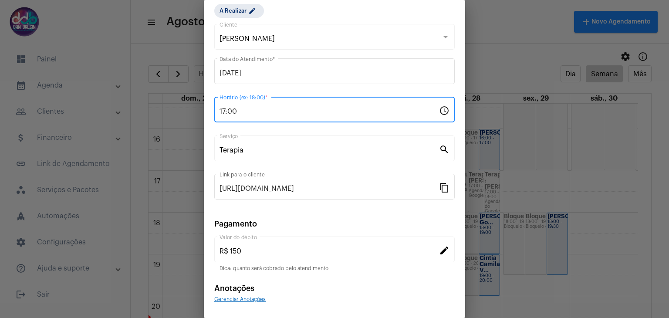
scroll to position [56, 0]
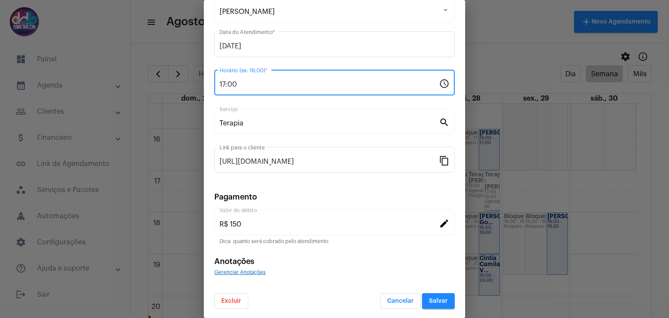
type input "17:00"
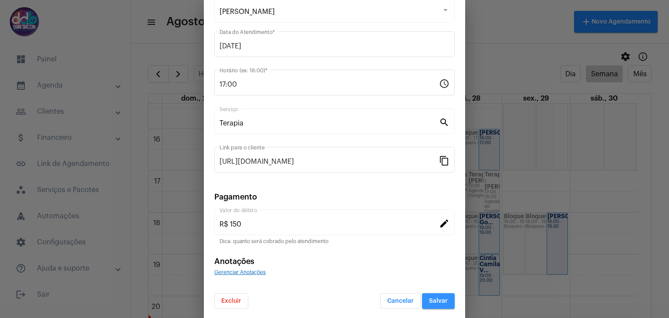
click at [429, 295] on button "Salvar" at bounding box center [438, 301] width 33 height 16
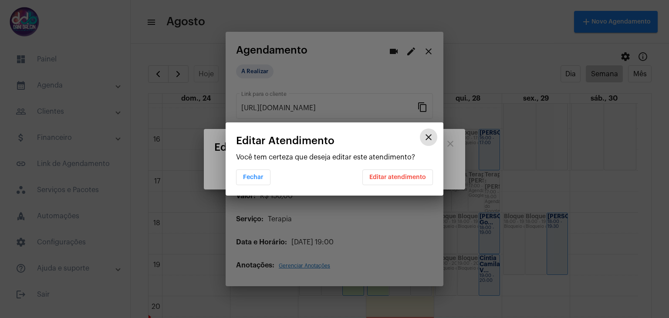
click at [387, 178] on span "Editar atendimento" at bounding box center [397, 177] width 57 height 6
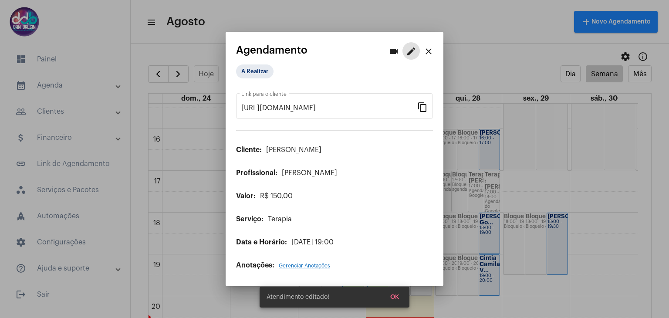
click at [432, 54] on mat-icon "close" at bounding box center [428, 51] width 10 height 10
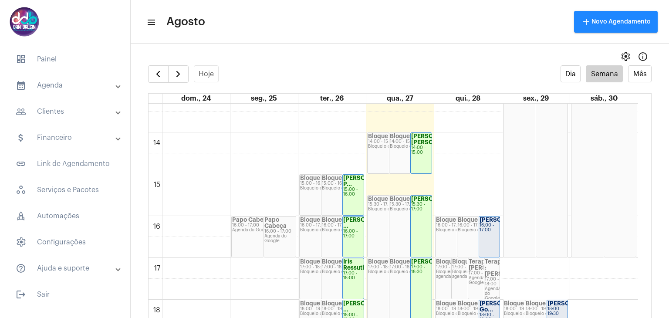
scroll to position [644, 0]
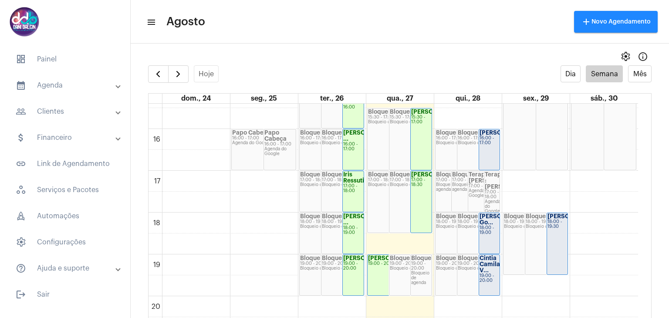
click at [488, 266] on strong "Cintia Camila V..." at bounding box center [490, 264] width 20 height 18
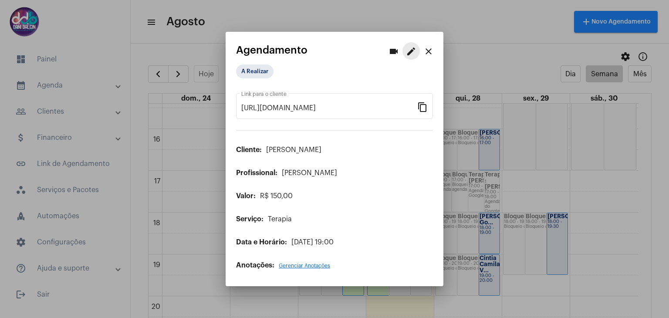
click at [409, 51] on mat-icon "edit" at bounding box center [411, 51] width 10 height 10
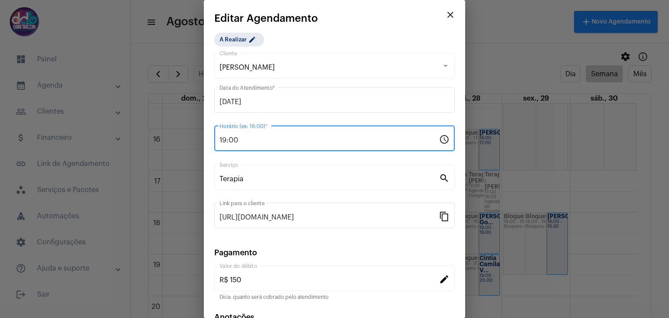
click at [272, 141] on input "19:00" at bounding box center [330, 140] width 220 height 8
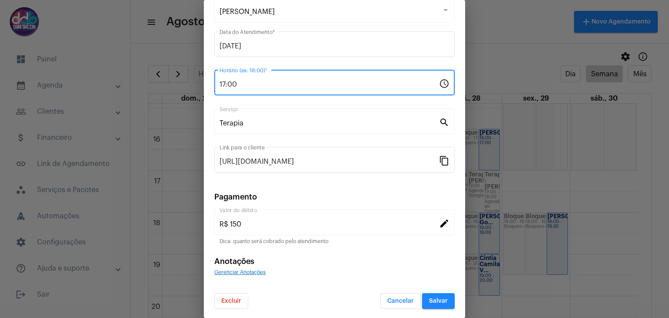
type input "17:00"
click at [442, 297] on button "Salvar" at bounding box center [438, 301] width 33 height 16
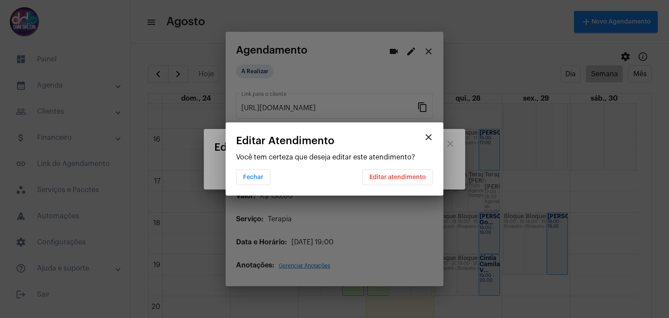
scroll to position [0, 0]
click at [394, 174] on span "Editar atendimento" at bounding box center [397, 177] width 57 height 6
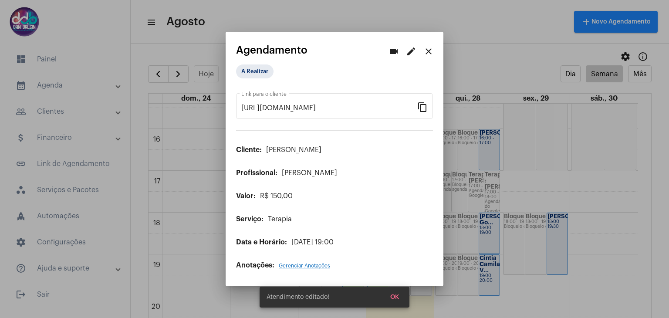
click at [426, 51] on mat-icon "close" at bounding box center [428, 51] width 10 height 10
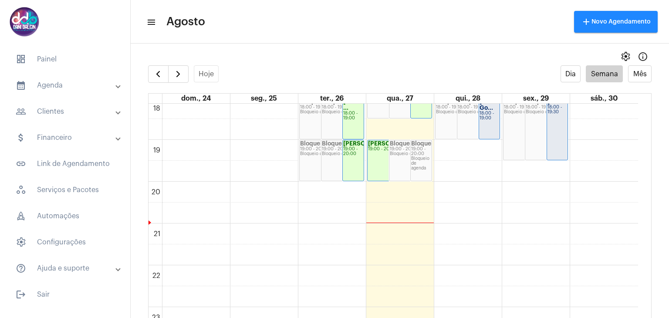
scroll to position [771, 0]
